Goal: Task Accomplishment & Management: Use online tool/utility

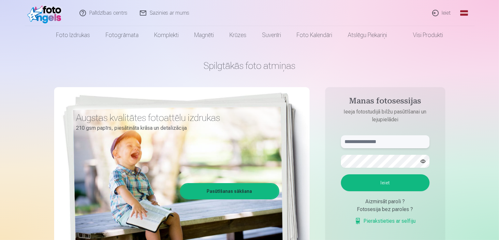
click at [349, 143] on input "text" at bounding box center [385, 142] width 89 height 13
type input "**********"
click at [391, 180] on button "Ieiet" at bounding box center [385, 183] width 89 height 17
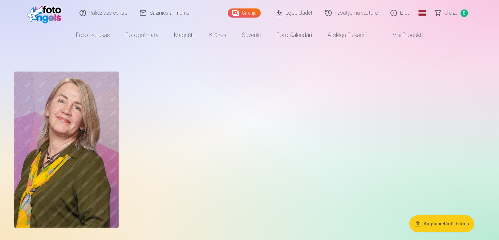
click at [457, 223] on button "Augšupielādēt bildes" at bounding box center [441, 224] width 65 height 17
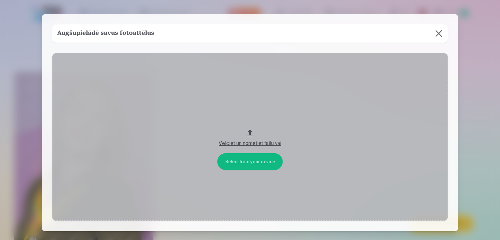
click at [247, 133] on button "Velciet un nometiet failu vai" at bounding box center [250, 137] width 396 height 168
click at [440, 32] on button at bounding box center [439, 33] width 18 height 18
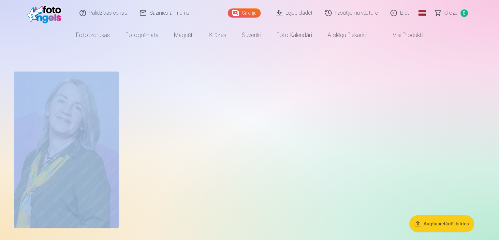
click at [117, 116] on img at bounding box center [66, 150] width 104 height 156
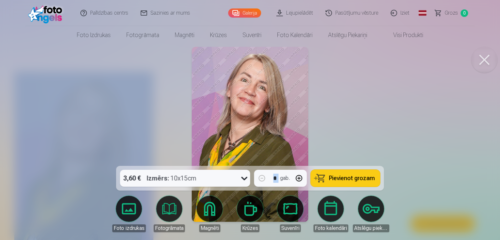
click at [487, 58] on button at bounding box center [485, 60] width 26 height 26
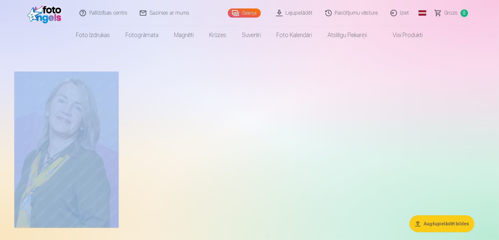
click at [252, 11] on link "Galerija" at bounding box center [244, 12] width 33 height 9
